Goal: Check status: Check status

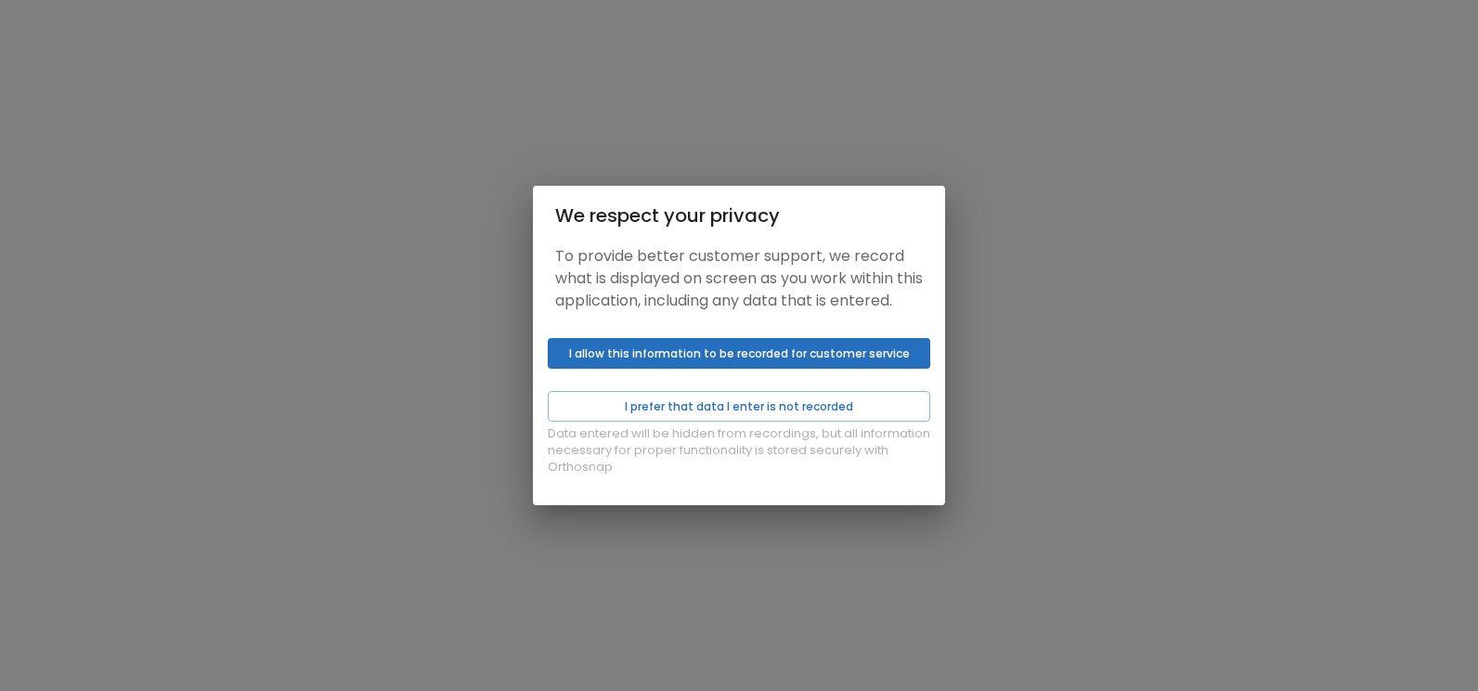
click at [780, 368] on button "I allow this information to be recorded for customer service" at bounding box center [739, 353] width 383 height 31
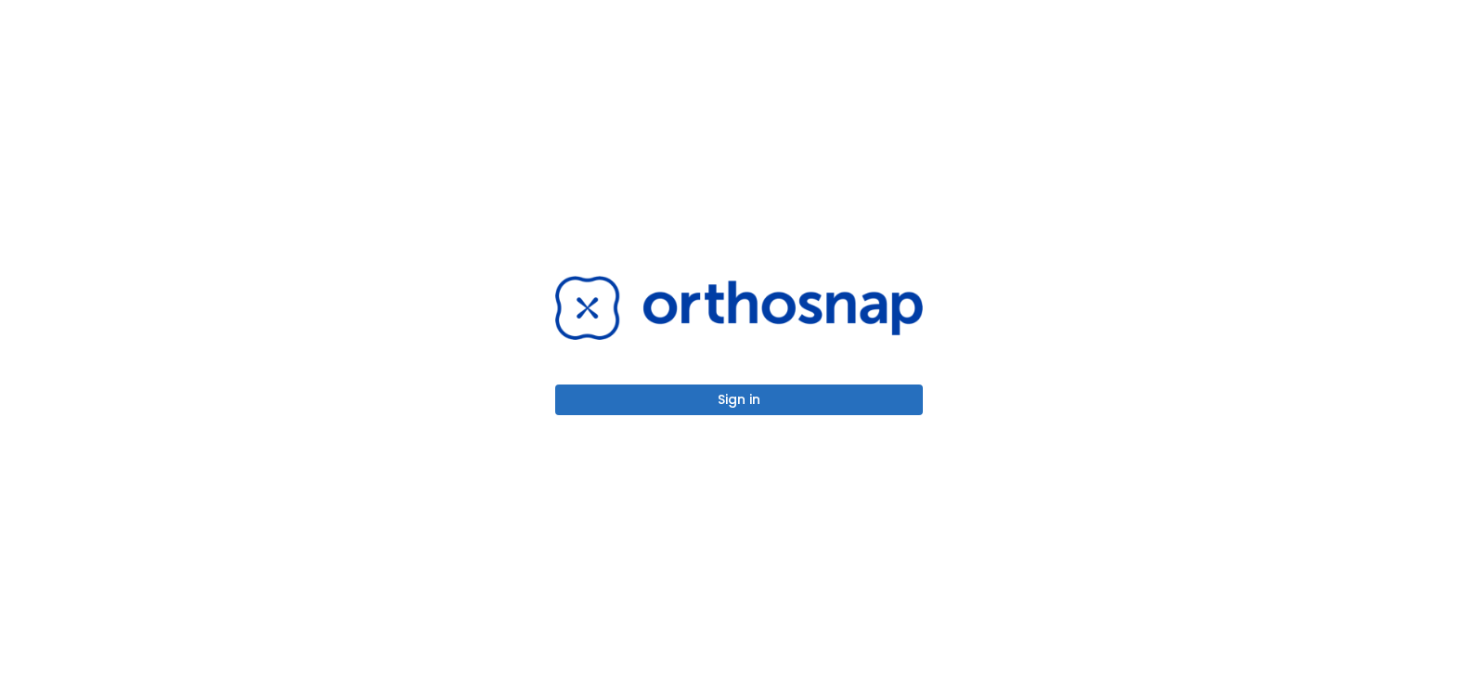
click at [745, 395] on button "Sign in" at bounding box center [739, 399] width 368 height 31
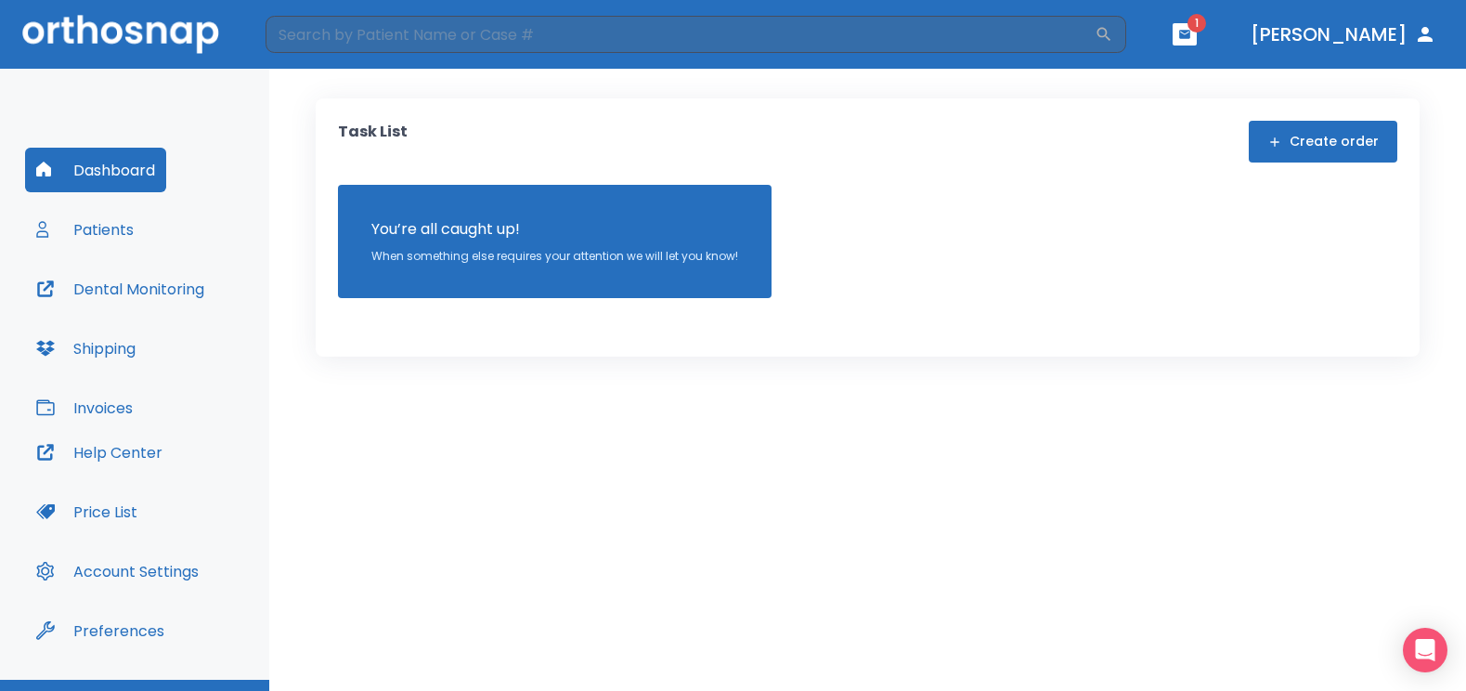
click at [1206, 23] on span "1" at bounding box center [1197, 23] width 19 height 19
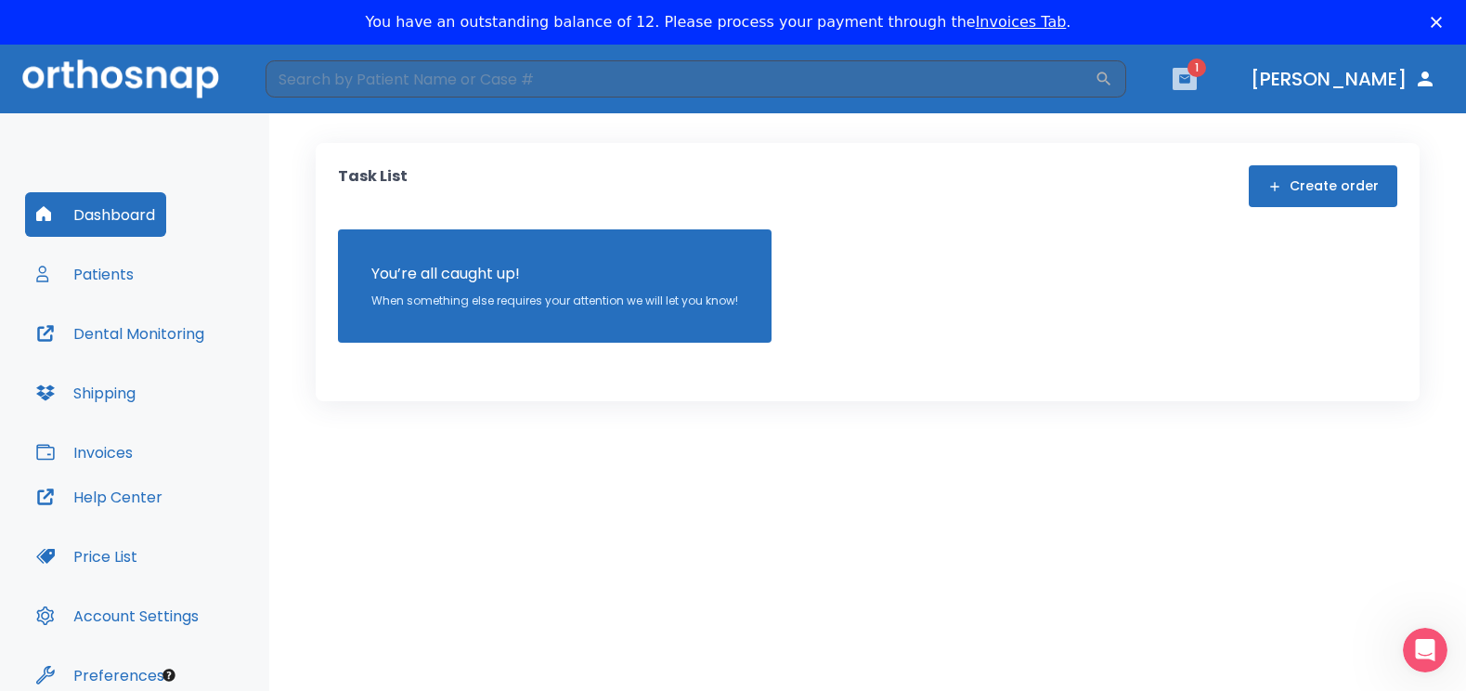
click at [1191, 77] on icon "button" at bounding box center [1184, 78] width 11 height 8
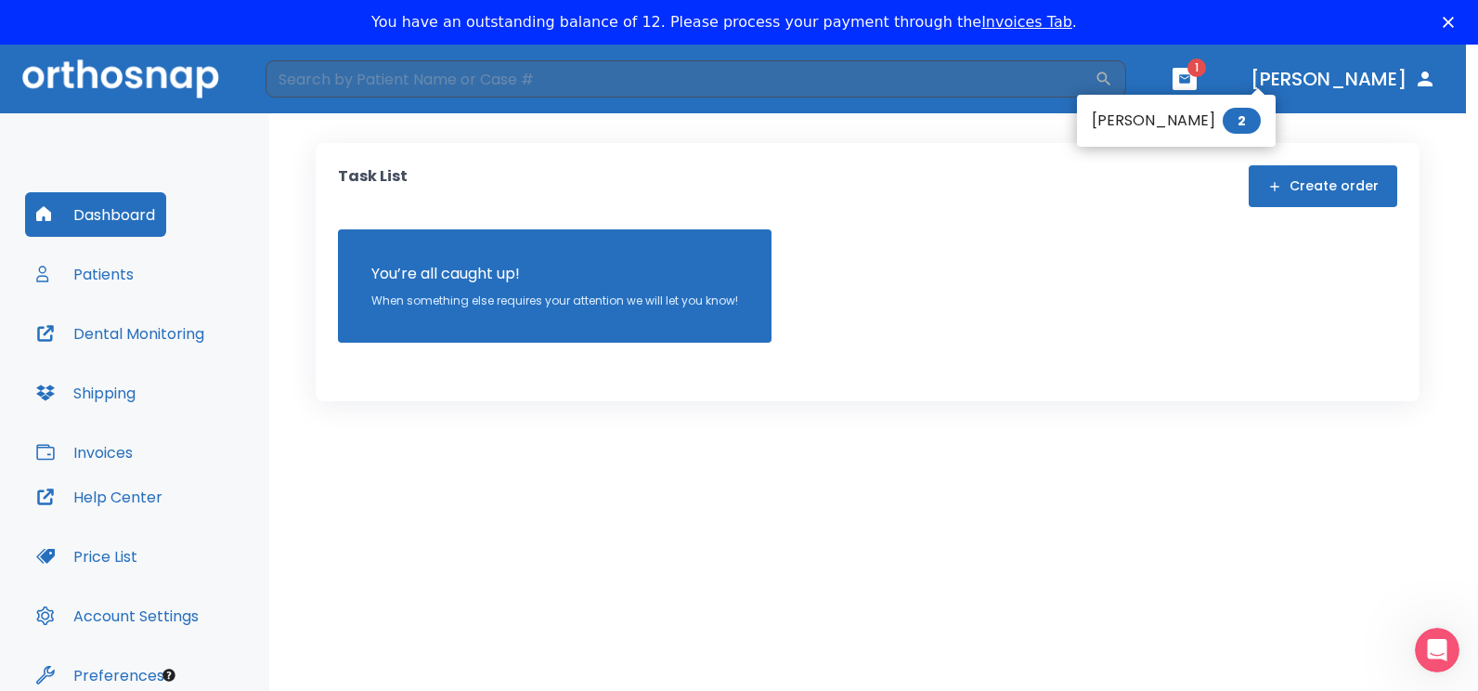
click at [1145, 125] on li "[PERSON_NAME] 2" at bounding box center [1176, 120] width 199 height 37
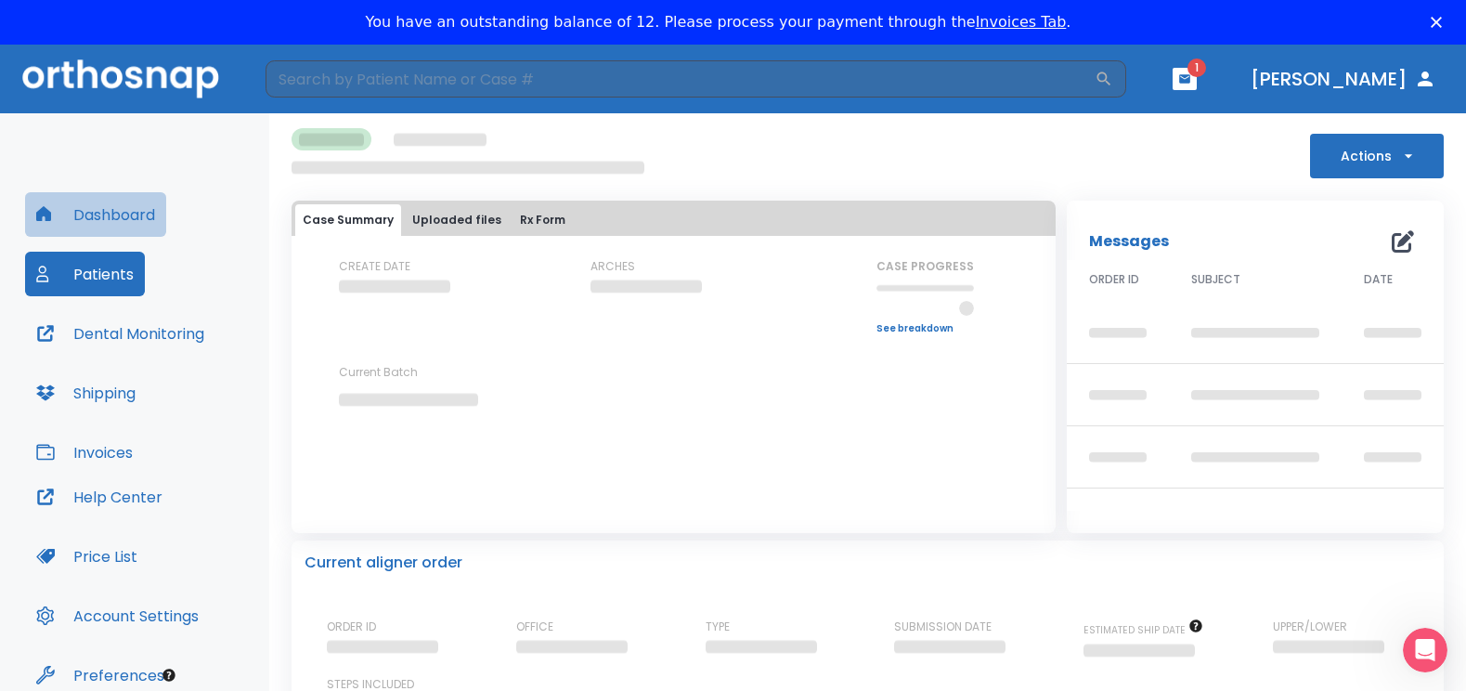
click at [127, 215] on button "Dashboard" at bounding box center [95, 214] width 141 height 45
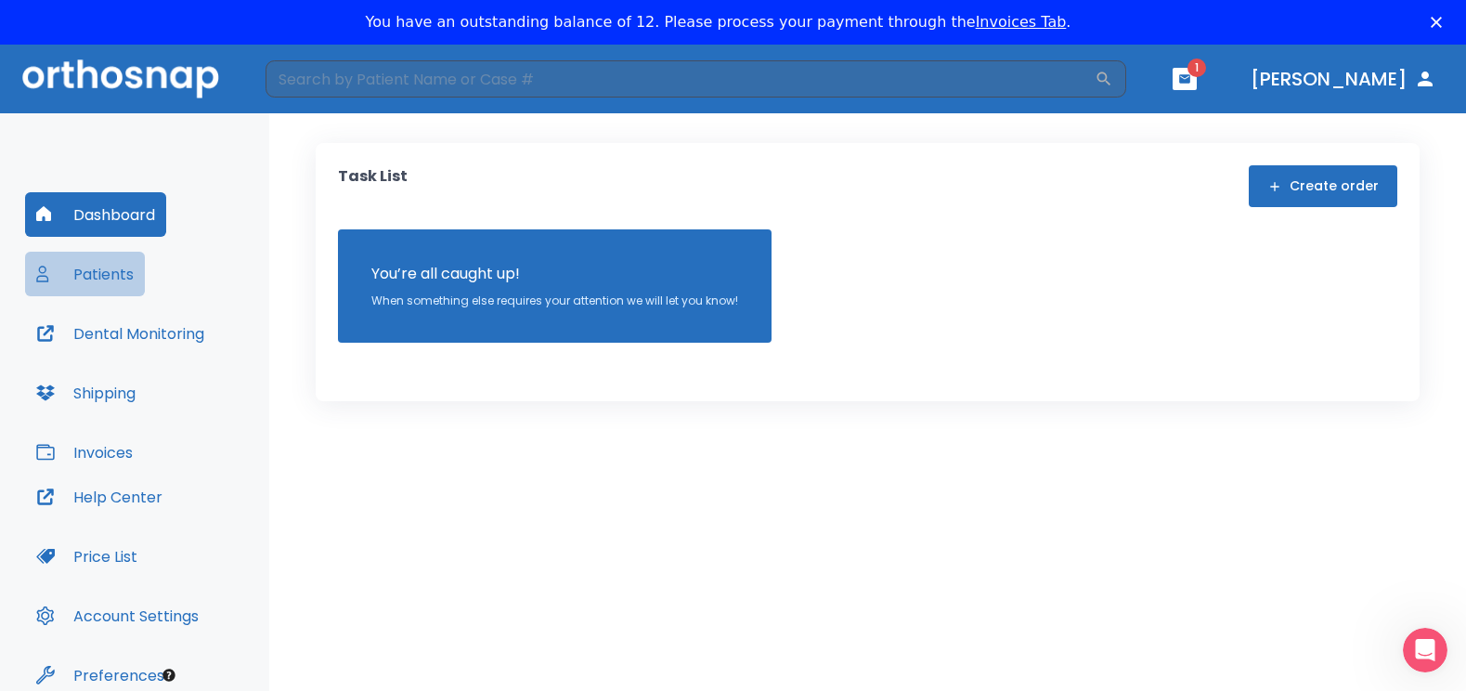
click at [99, 266] on button "Patients" at bounding box center [85, 274] width 120 height 45
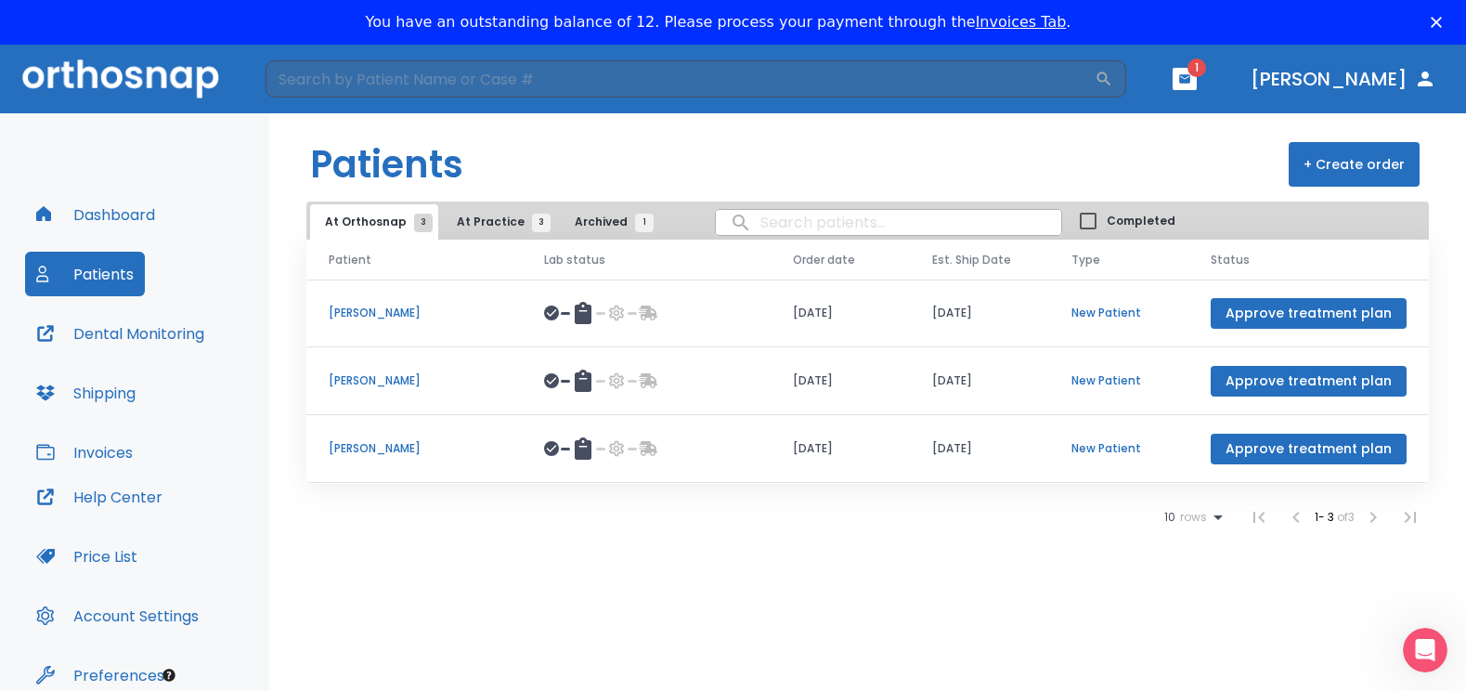
click at [159, 334] on button "Dental Monitoring" at bounding box center [120, 333] width 190 height 45
click at [1206, 72] on span "1" at bounding box center [1197, 68] width 19 height 19
click at [1206, 66] on span "1" at bounding box center [1197, 68] width 19 height 19
click at [1206, 72] on span "1" at bounding box center [1197, 68] width 19 height 19
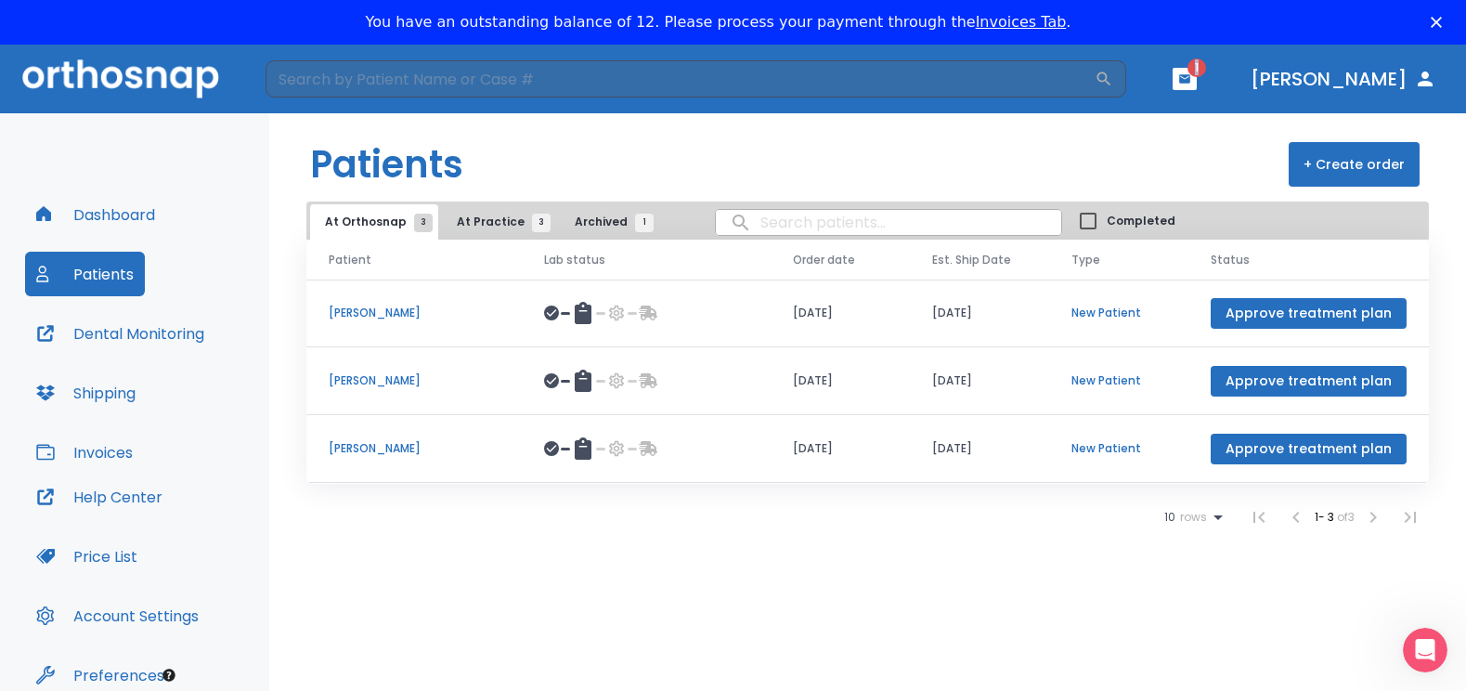
click at [1191, 76] on icon "button" at bounding box center [1184, 78] width 11 height 8
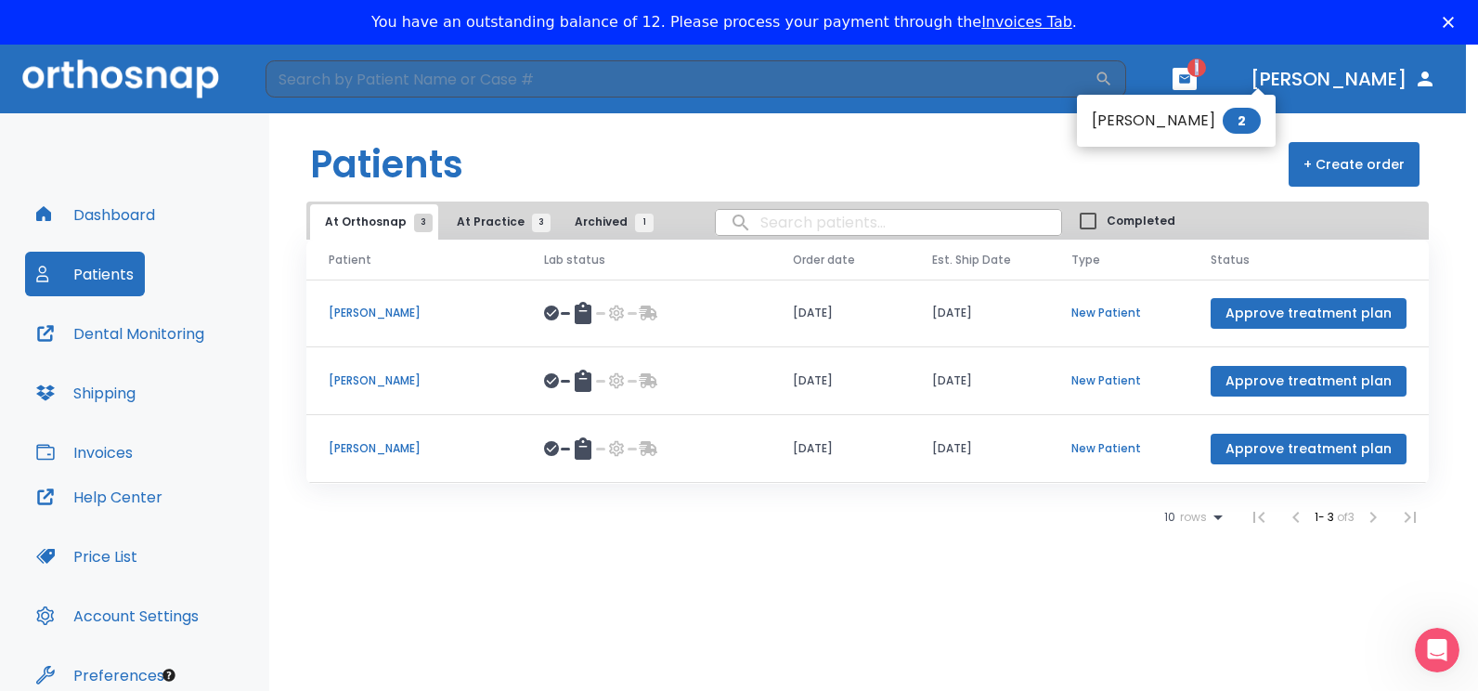
click at [1131, 118] on li "Cindy Shull 2" at bounding box center [1176, 120] width 199 height 37
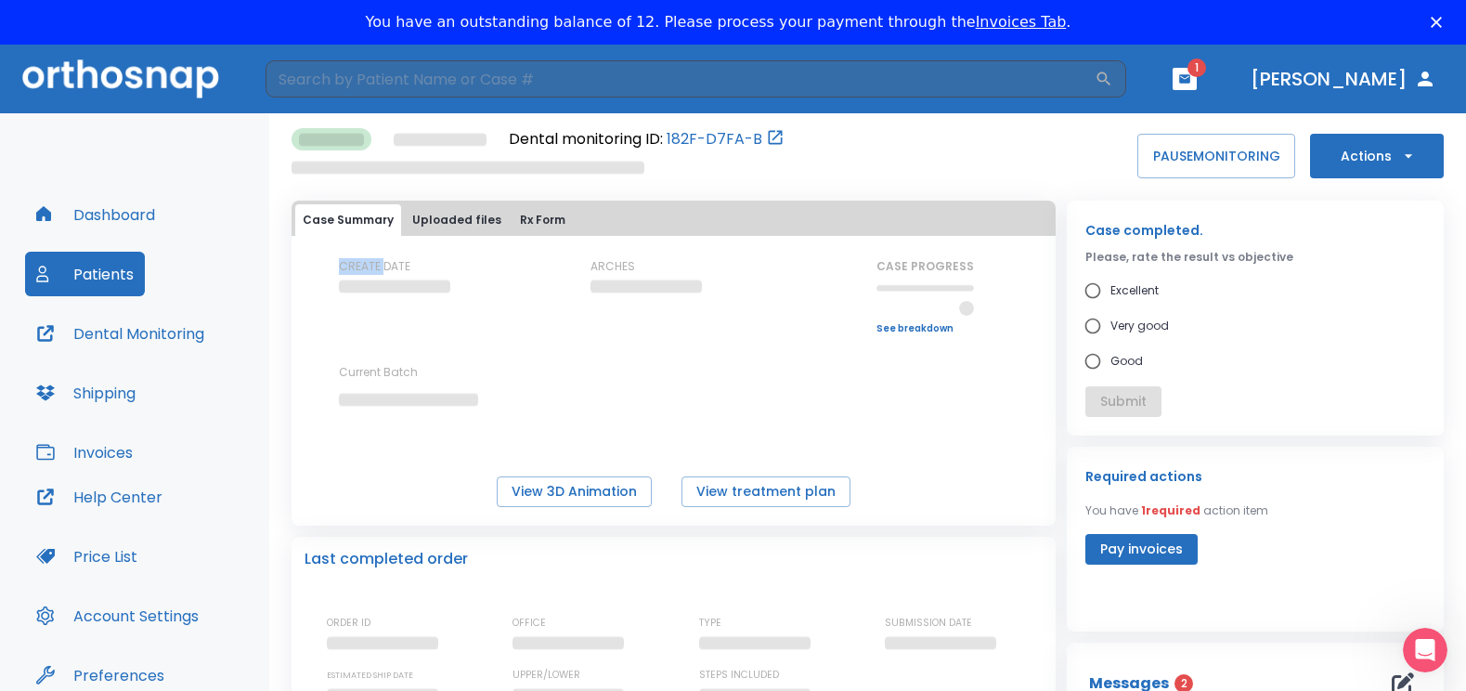
click at [1131, 118] on div "Dental monitoring ID: 182F-D7FA-B PAUSE MONITORING Actions Case Summary Uploade…" at bounding box center [868, 621] width 1152 height 1017
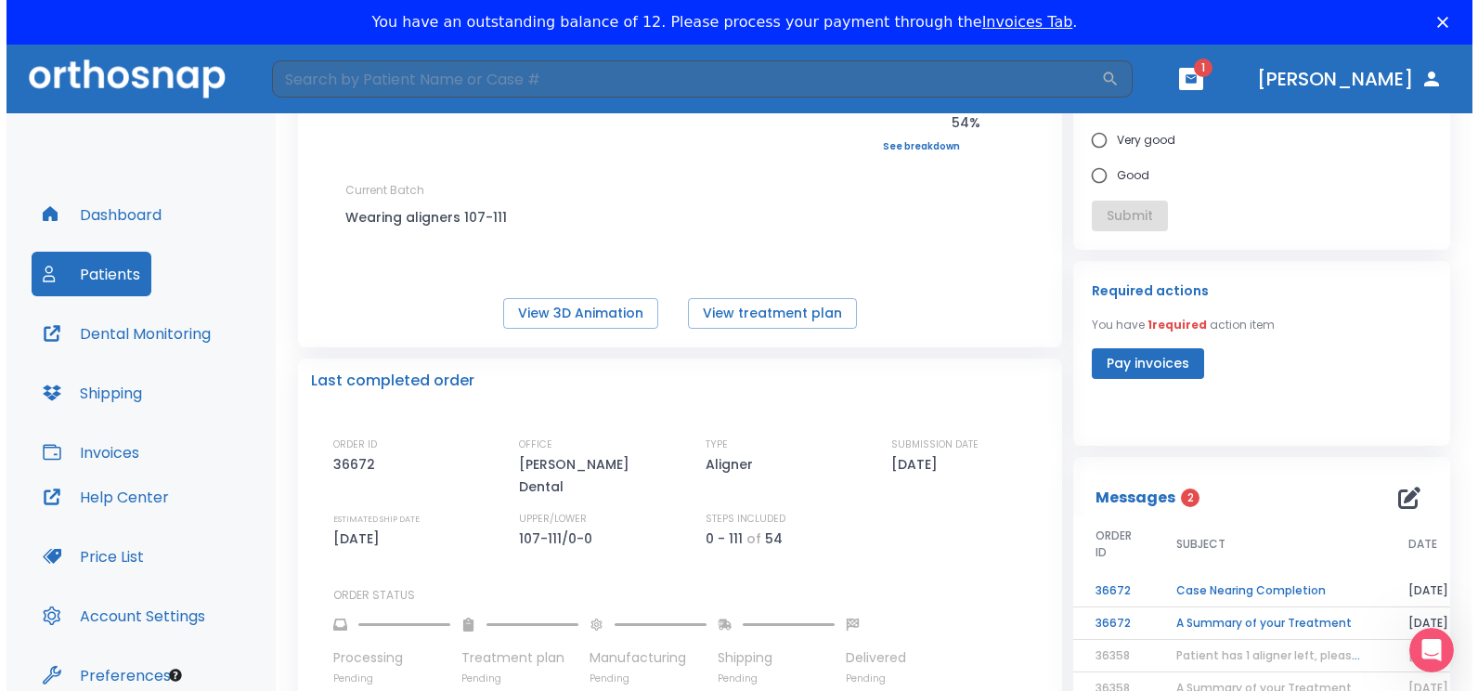
scroll to position [293, 0]
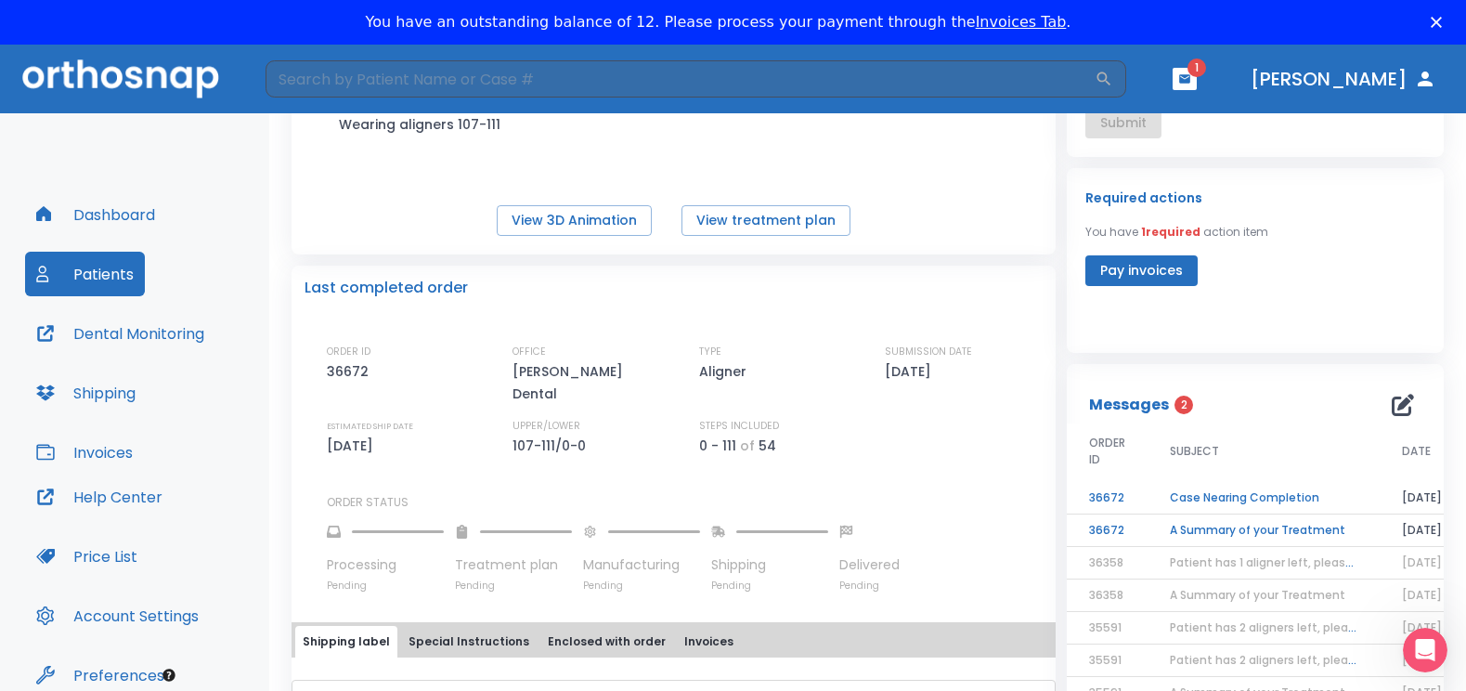
click at [1288, 532] on td "A Summary of your Treatment" at bounding box center [1264, 530] width 232 height 33
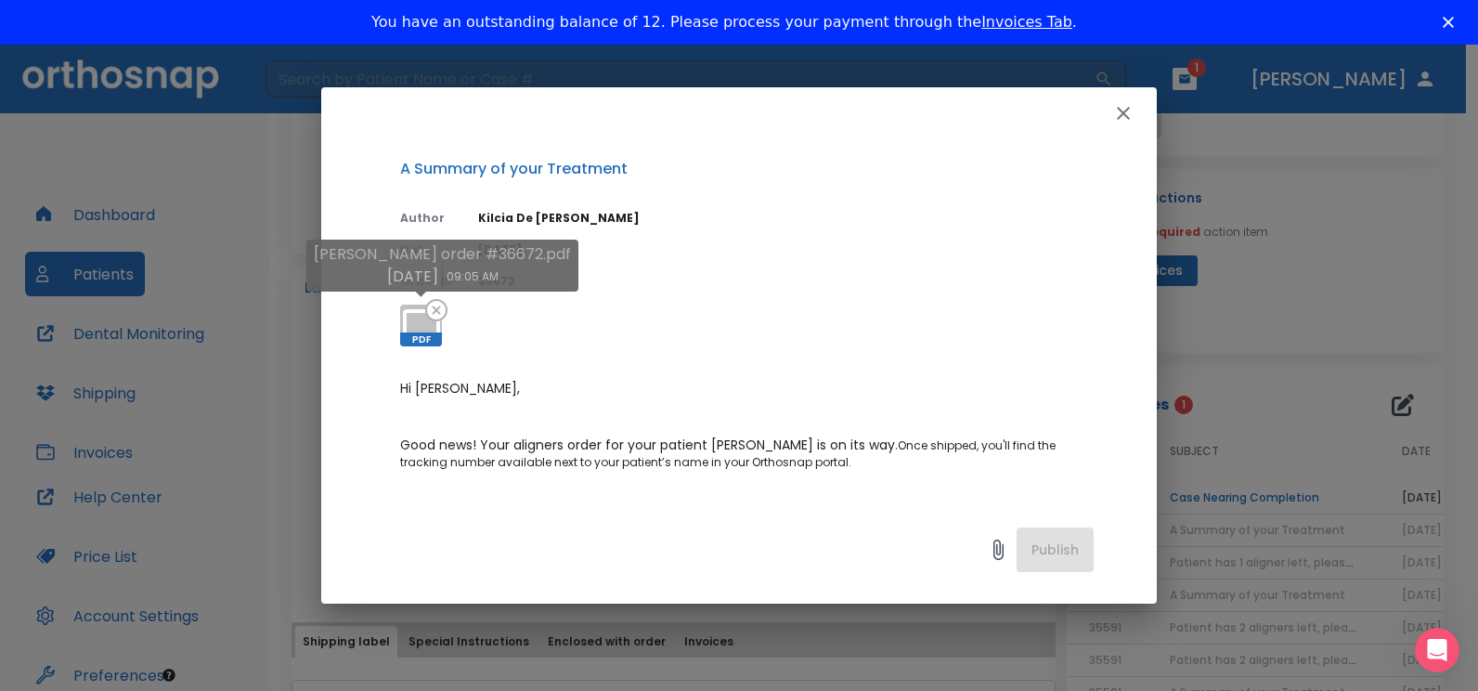
click at [428, 333] on span "PDF" at bounding box center [421, 339] width 42 height 14
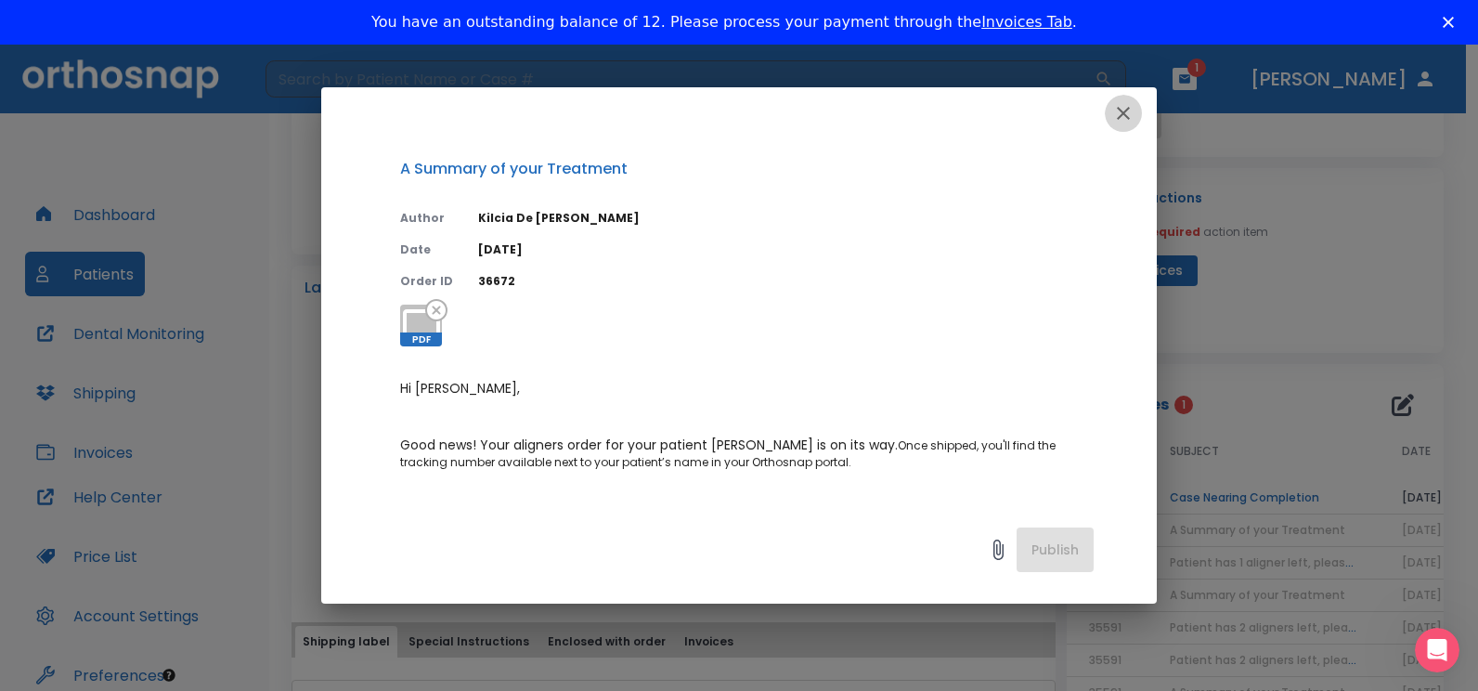
click at [1120, 111] on icon "button" at bounding box center [1124, 113] width 22 height 22
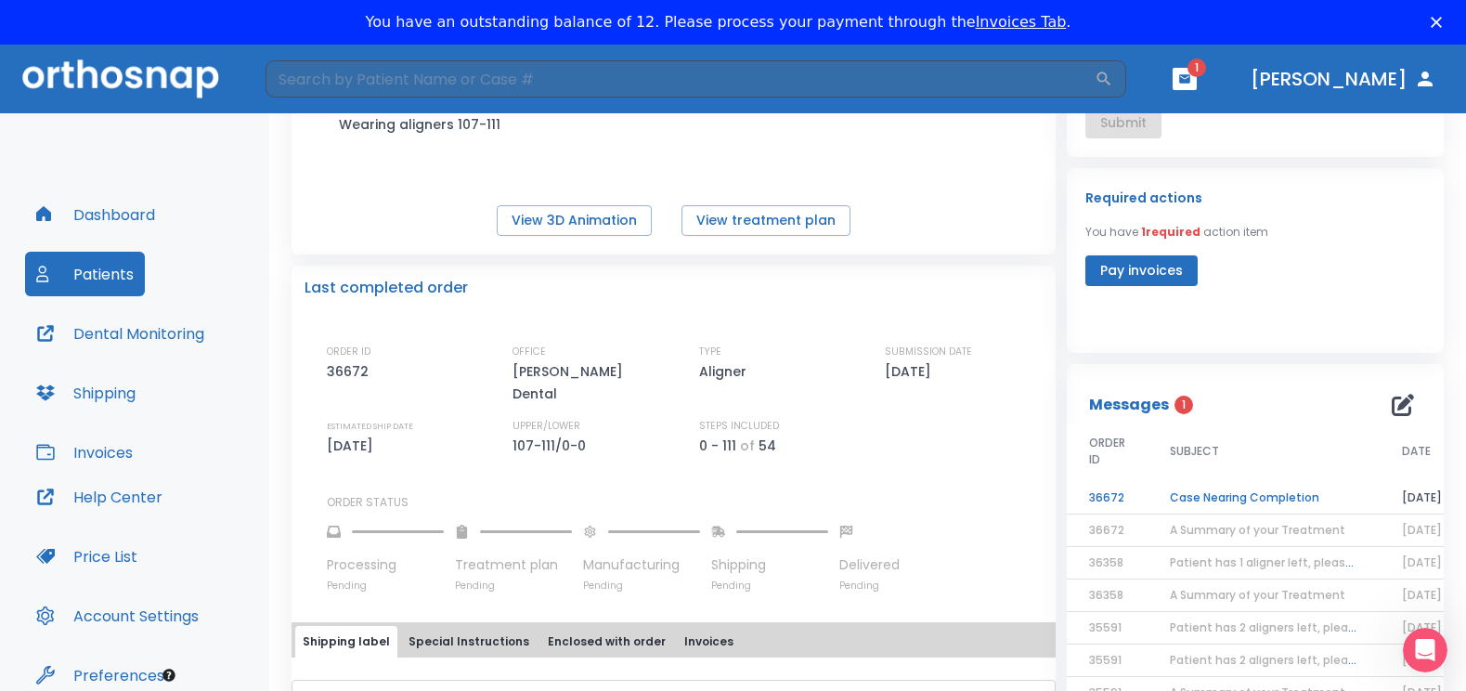
click at [1182, 501] on td "Case Nearing Completion" at bounding box center [1264, 498] width 232 height 33
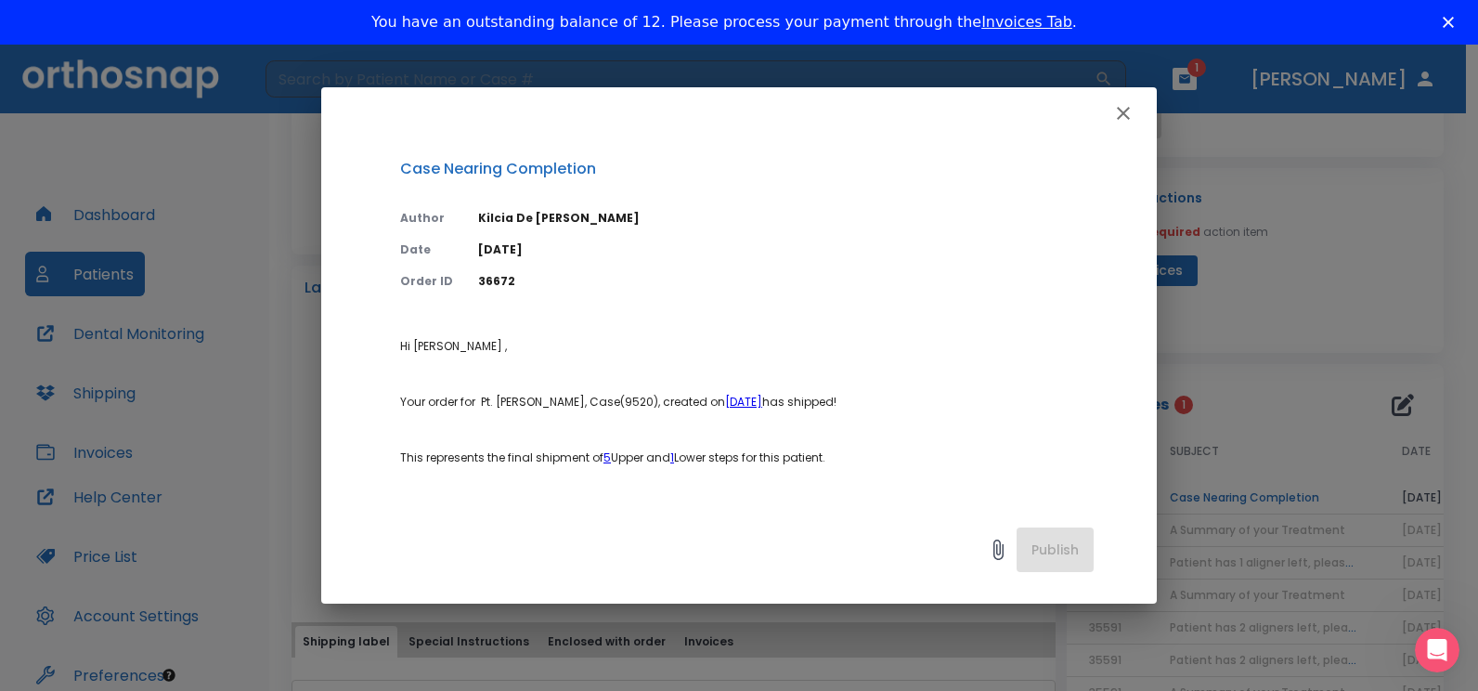
click at [1182, 501] on div "Case Nearing Completion Author Kilcia De Jesus Date 10/03/25 Order ID 36672 Hi …" at bounding box center [739, 345] width 1478 height 691
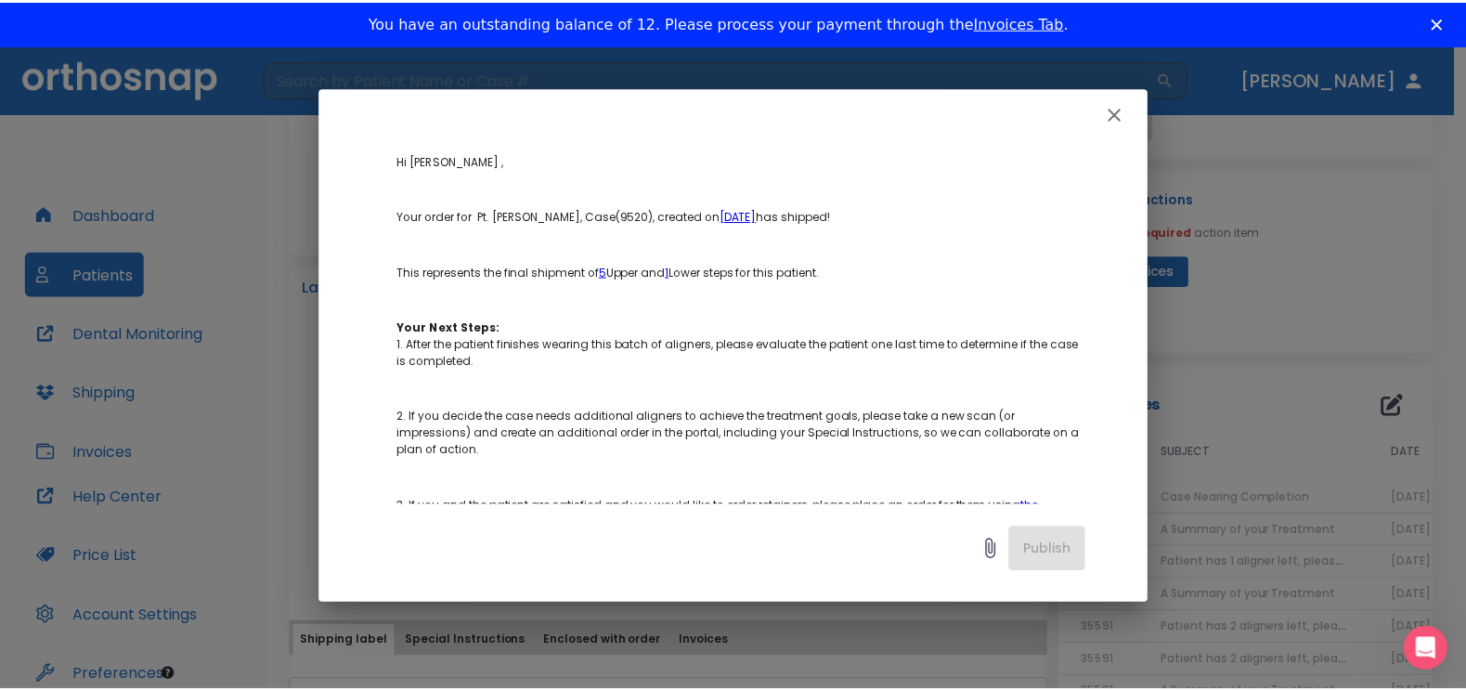
scroll to position [0, 0]
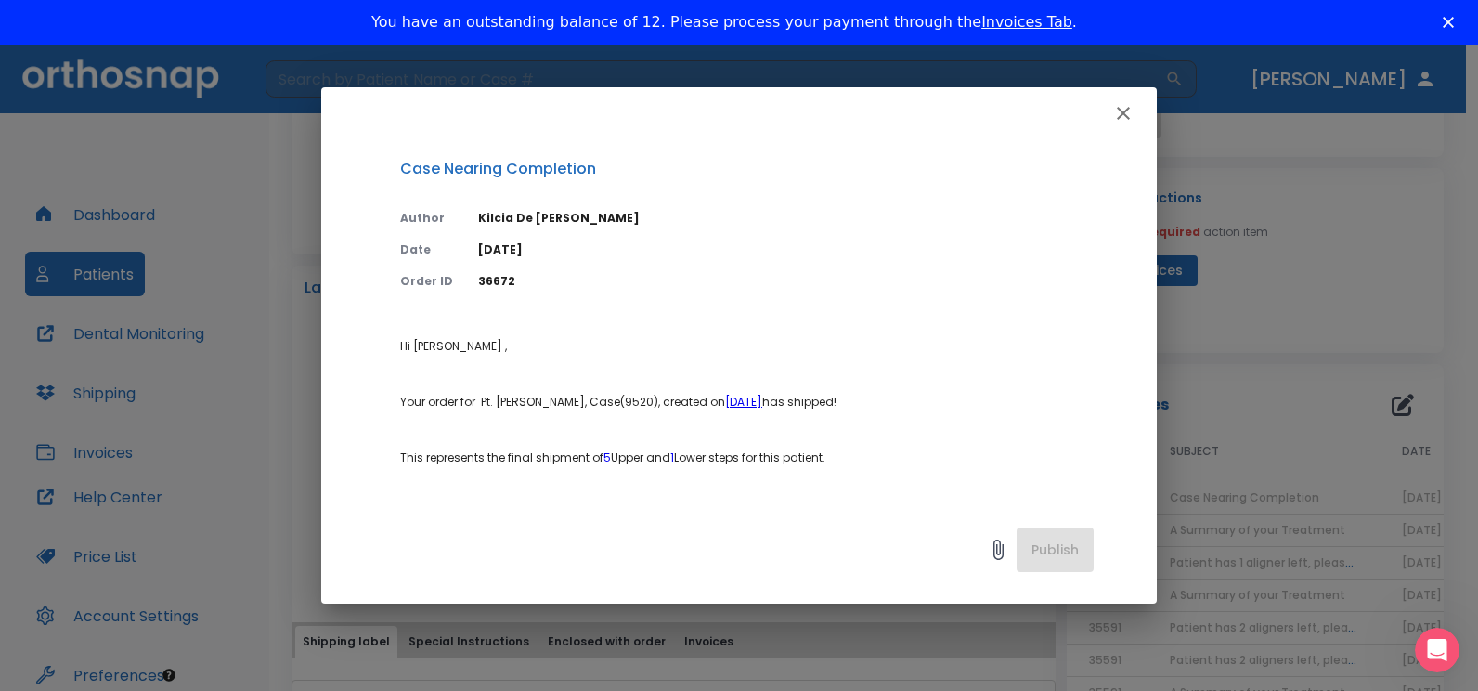
click at [1124, 118] on icon "button" at bounding box center [1124, 113] width 22 height 22
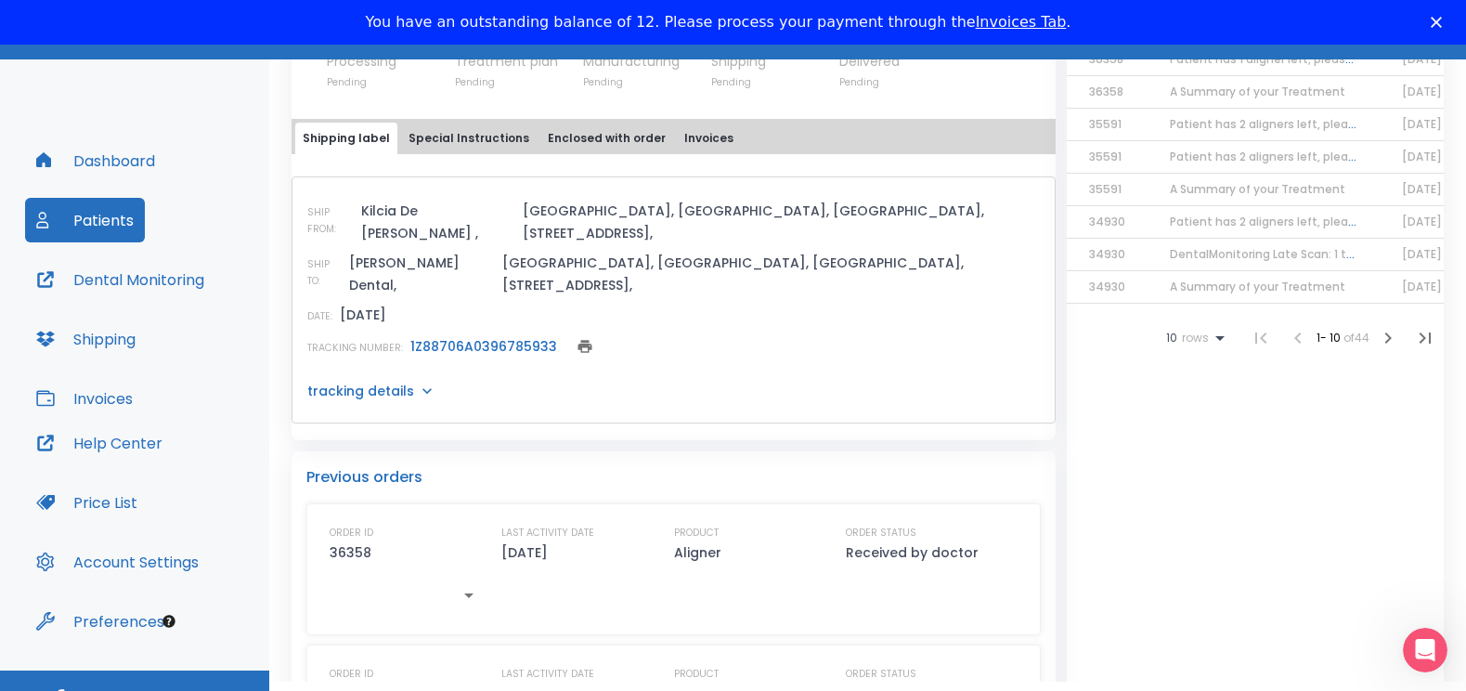
scroll to position [84, 0]
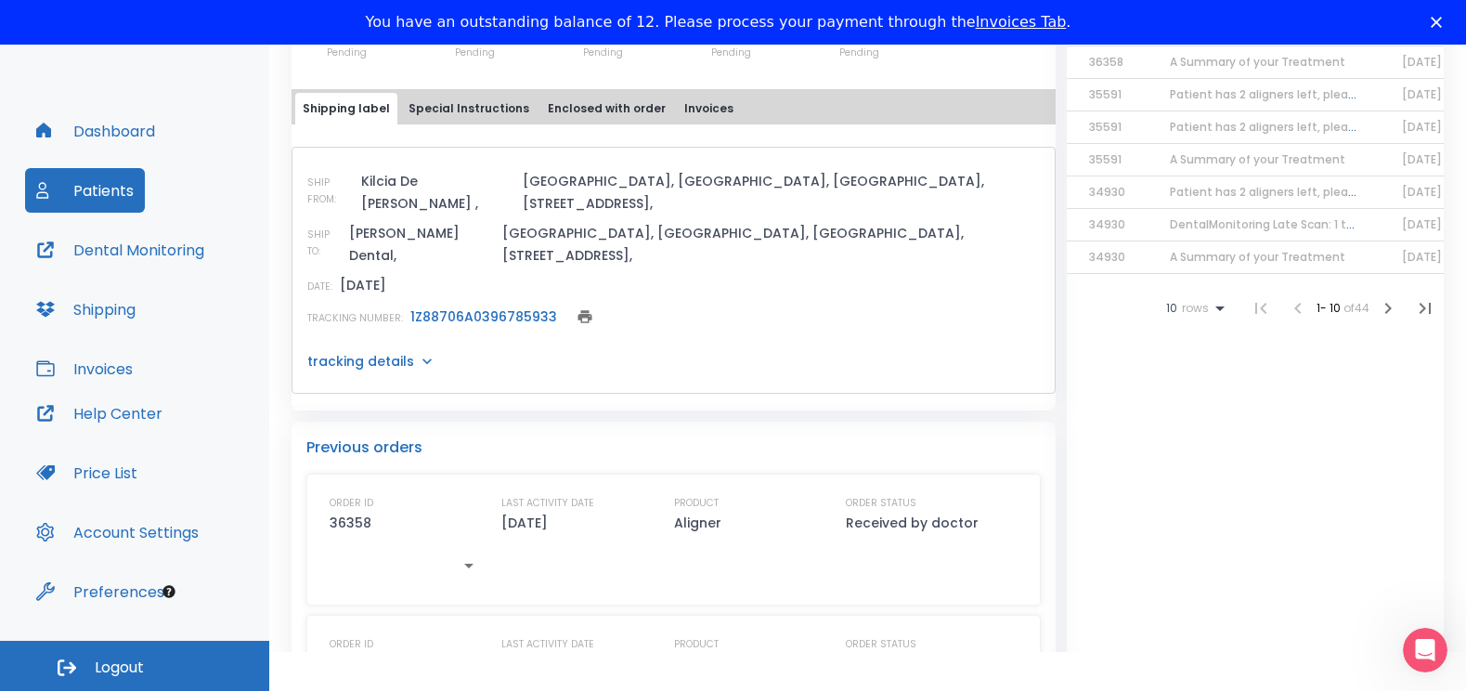
click at [102, 663] on span "Logout" at bounding box center [119, 667] width 49 height 20
